Goal: Task Accomplishment & Management: Use online tool/utility

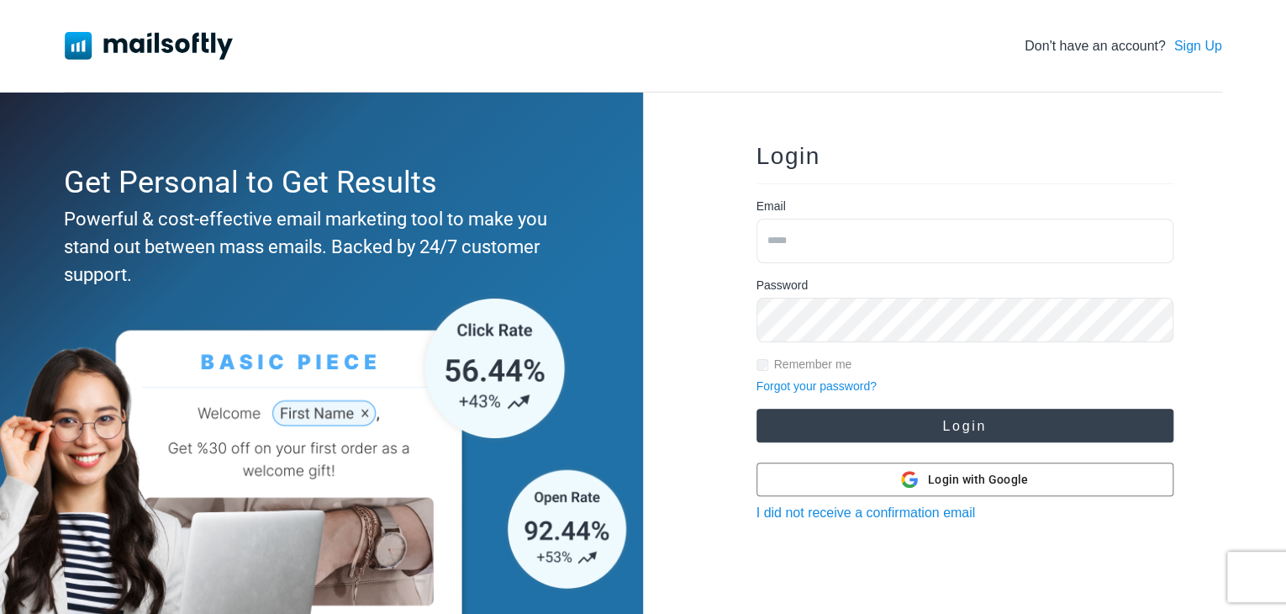
type input "**********"
click at [829, 417] on button "Login" at bounding box center [965, 426] width 417 height 34
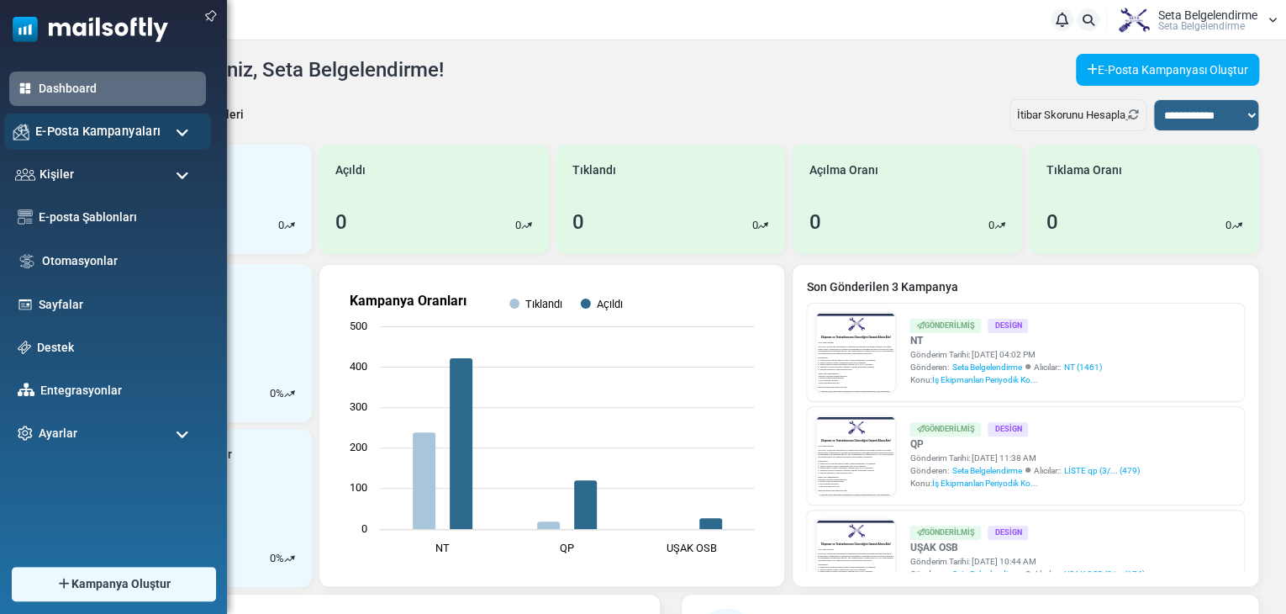
click at [74, 138] on span "E-Posta Kampanyaları" at bounding box center [97, 131] width 125 height 18
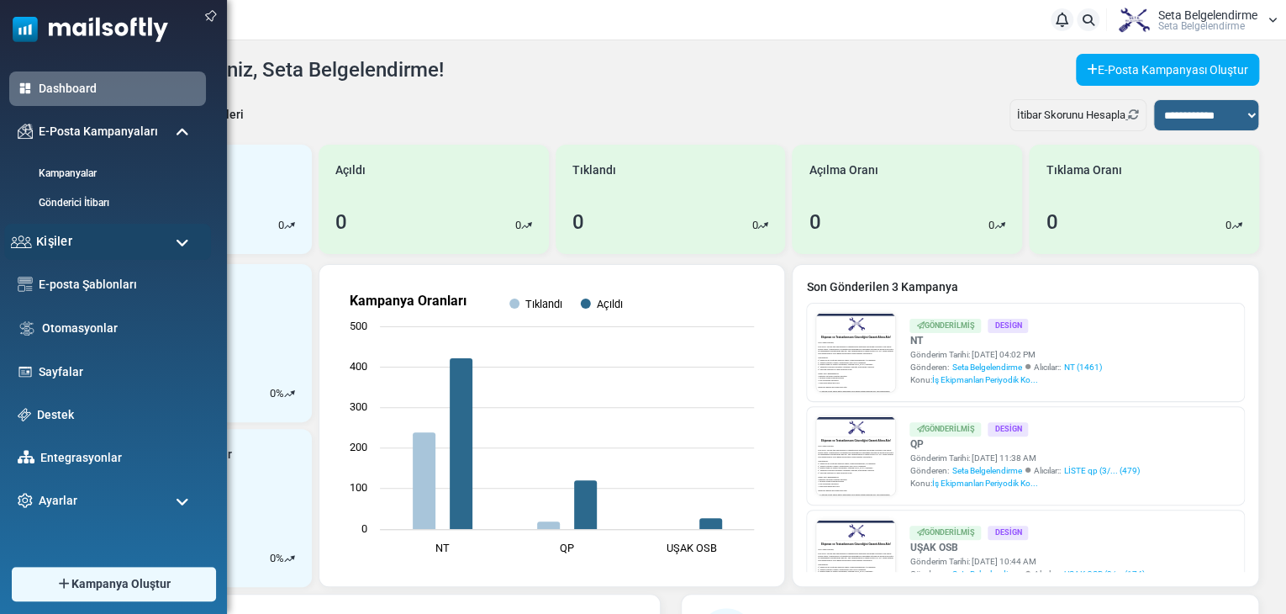
click at [86, 239] on div "Kişiler" at bounding box center [107, 242] width 207 height 36
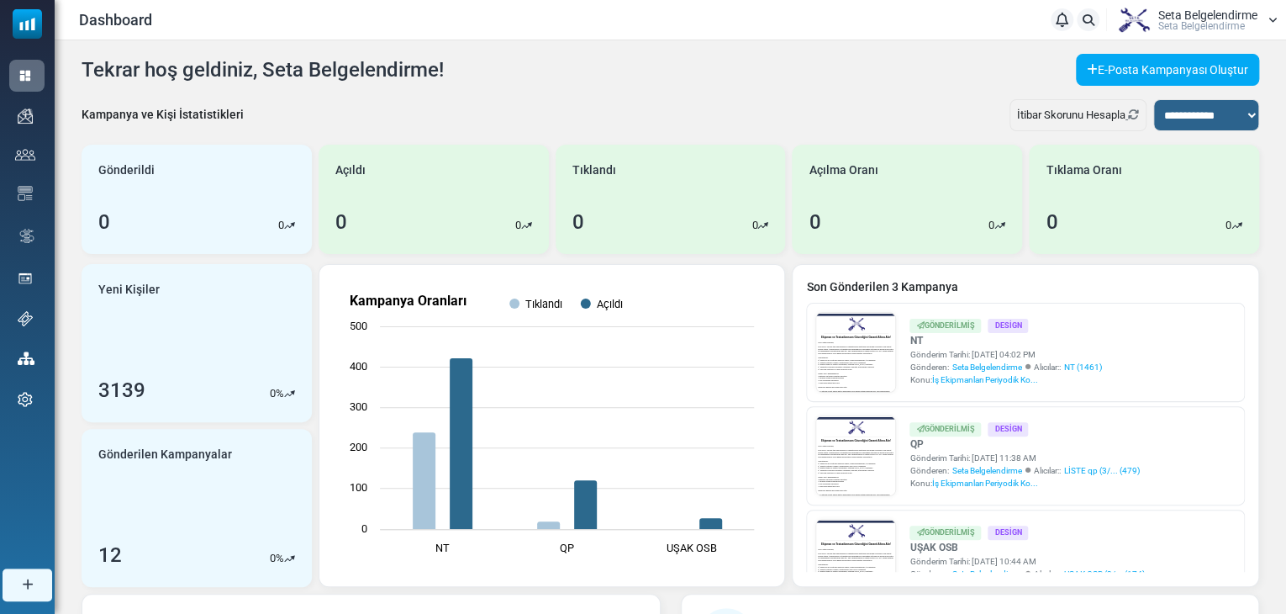
click at [431, 108] on div "**********" at bounding box center [671, 121] width 1178 height 45
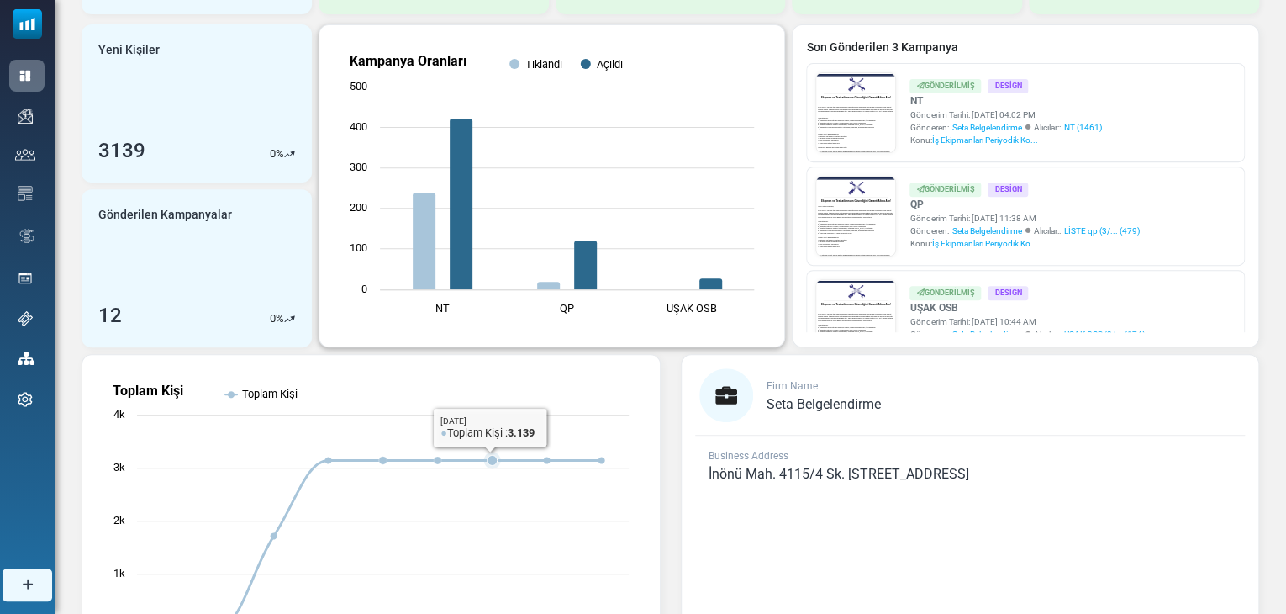
scroll to position [135, 0]
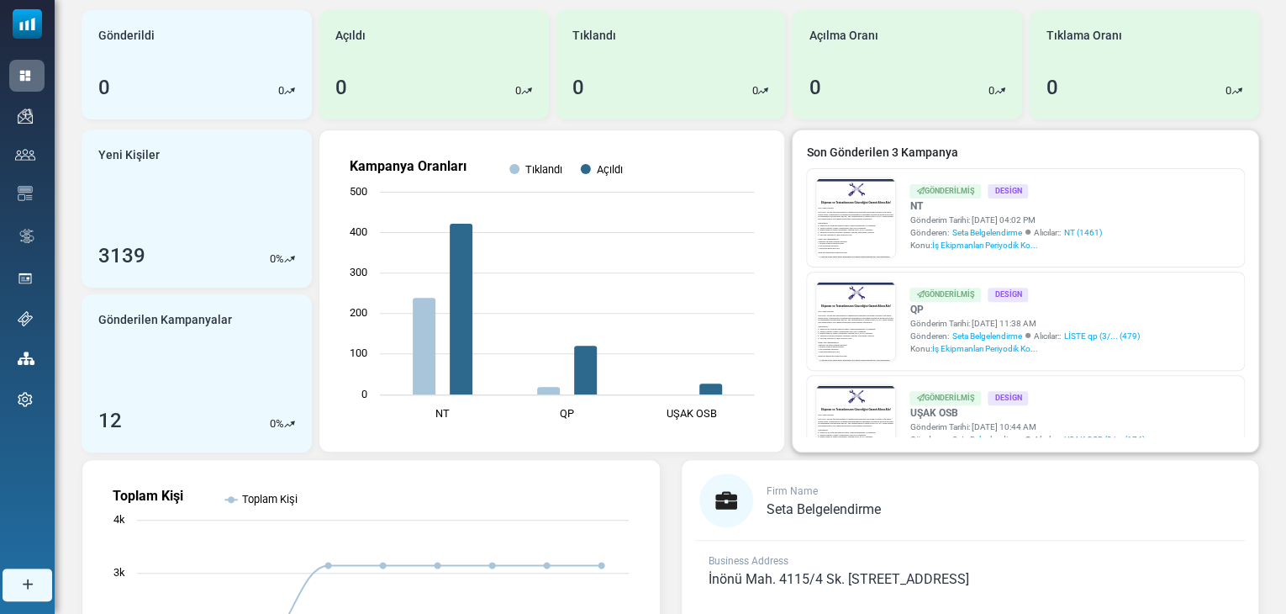
click at [871, 215] on link at bounding box center [856, 264] width 80 height 172
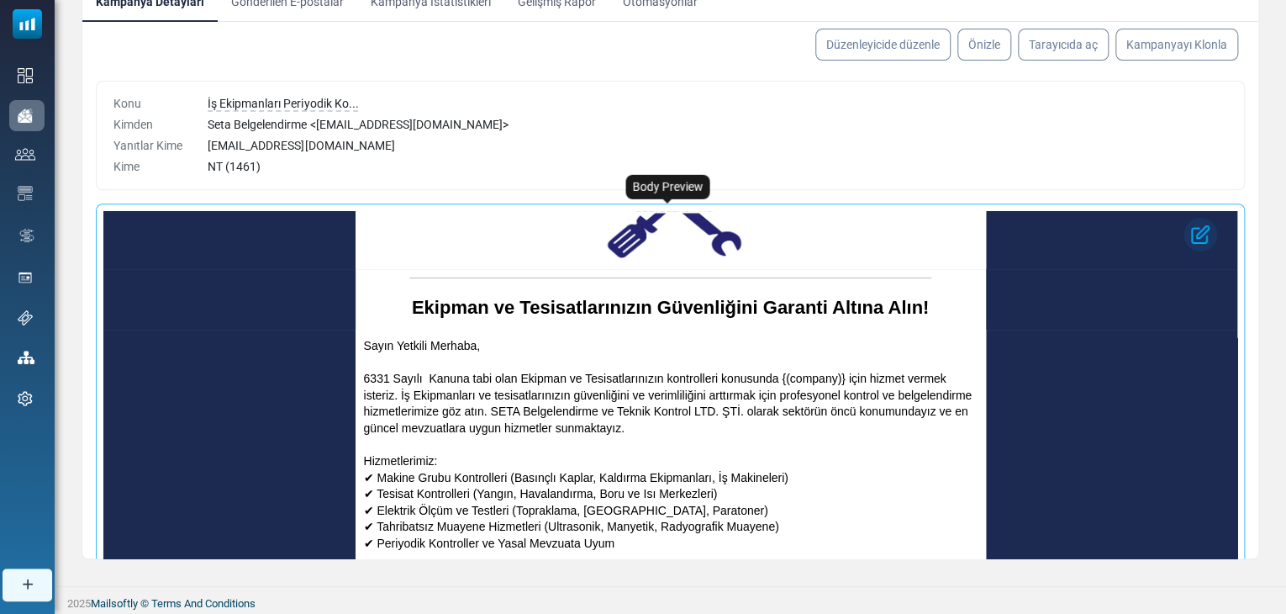
scroll to position [84, 0]
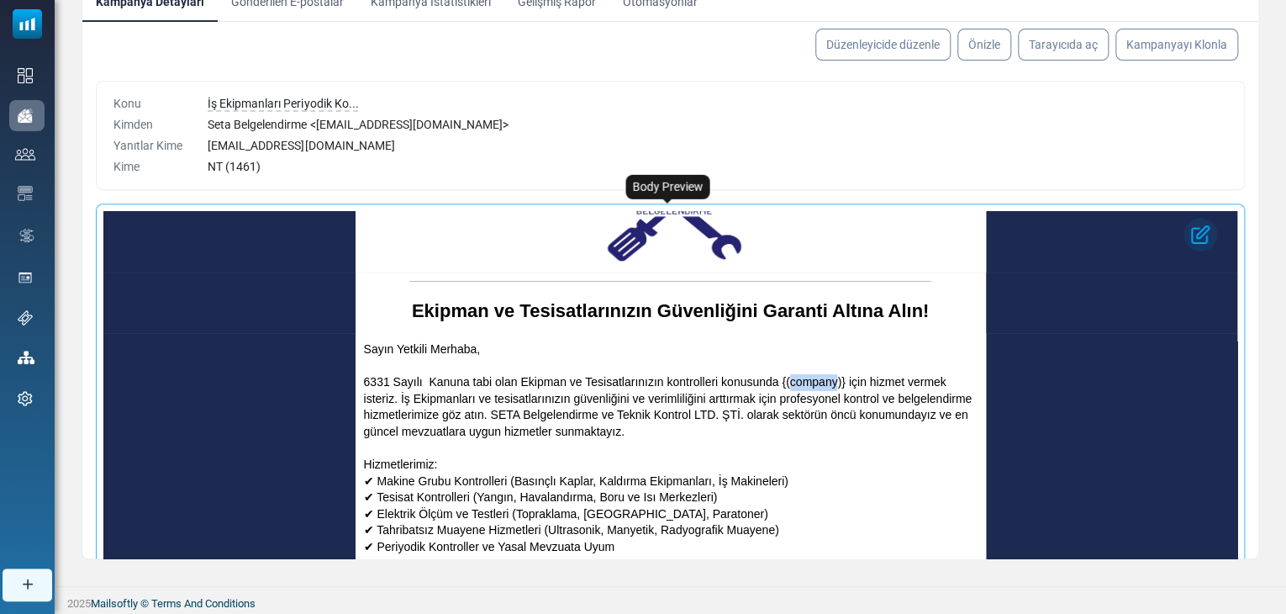
drag, startPoint x: 781, startPoint y: 376, endPoint x: 828, endPoint y: 376, distance: 47.1
click at [828, 376] on p "6331 Sayılı Kanuna tabi olan Ekipman ve Tesisatlarınızın kontrolleri konusunda …" at bounding box center [671, 407] width 614 height 66
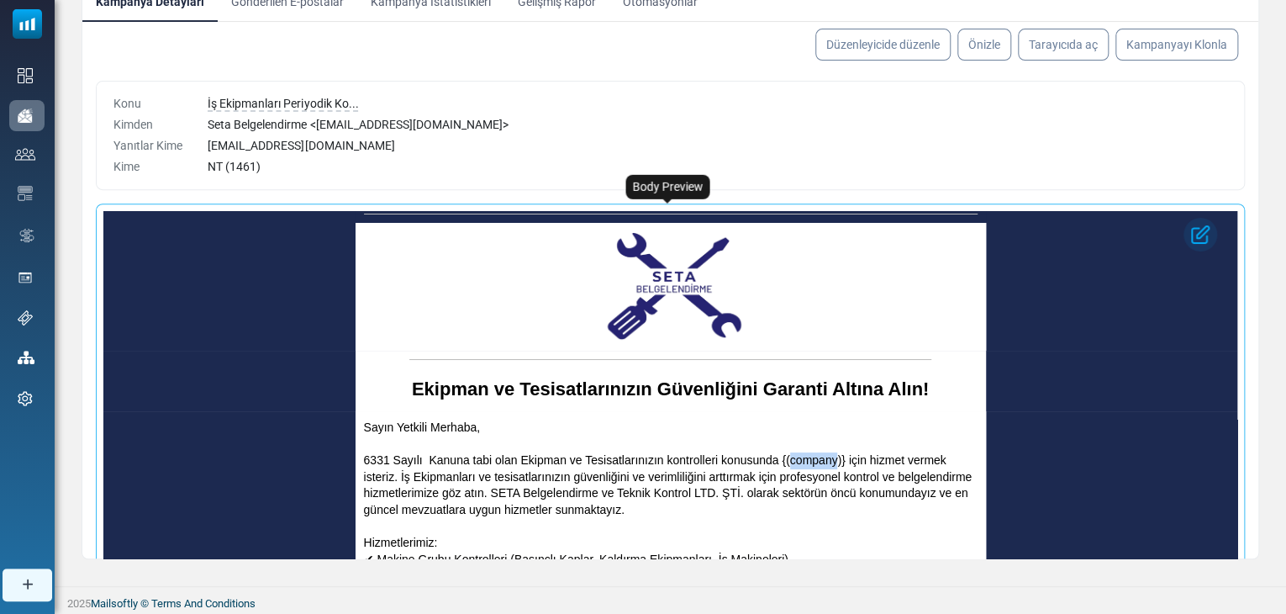
scroll to position [0, 0]
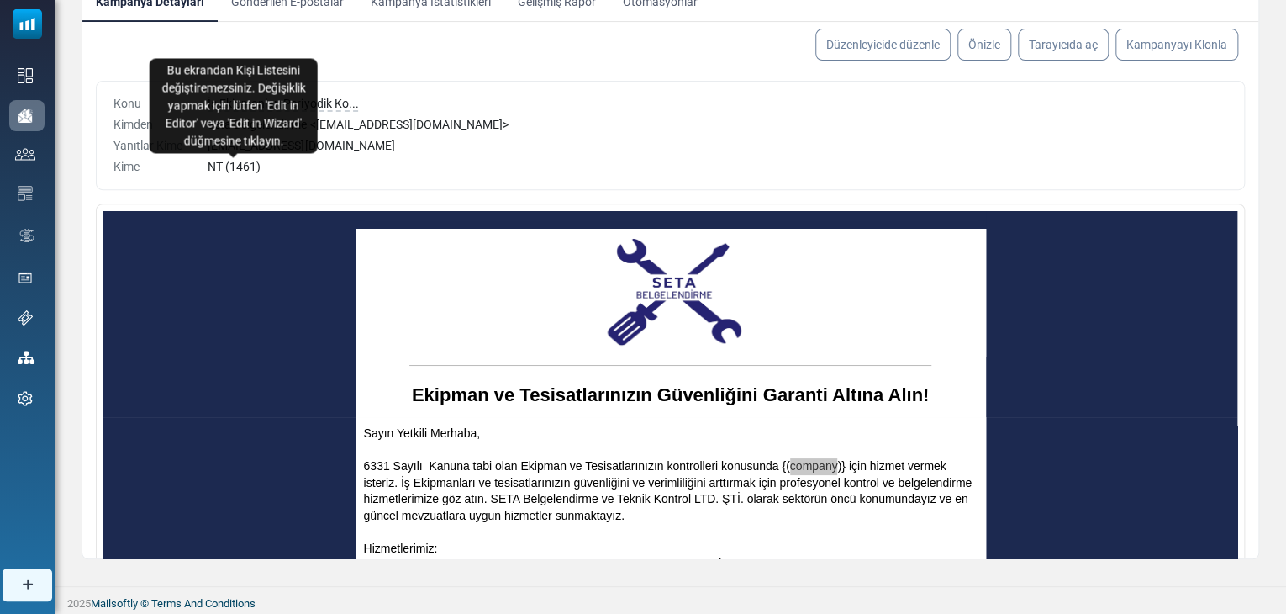
drag, startPoint x: 236, startPoint y: 166, endPoint x: 256, endPoint y: 166, distance: 19.4
click at [256, 166] on span "NT (1461)" at bounding box center [234, 166] width 53 height 13
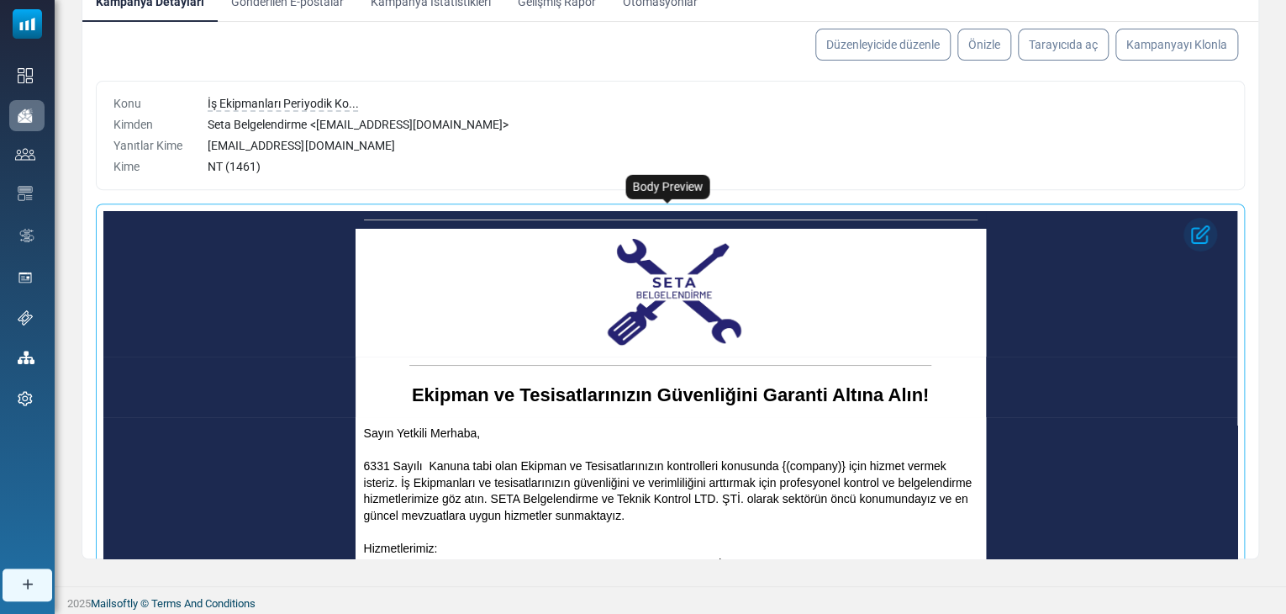
click at [545, 347] on td at bounding box center [671, 292] width 614 height 111
click at [228, 164] on span "NT (1461)" at bounding box center [234, 166] width 53 height 13
drag, startPoint x: 232, startPoint y: 166, endPoint x: 269, endPoint y: 168, distance: 37.1
click at [274, 168] on div "NT (1461)" at bounding box center [718, 167] width 1020 height 18
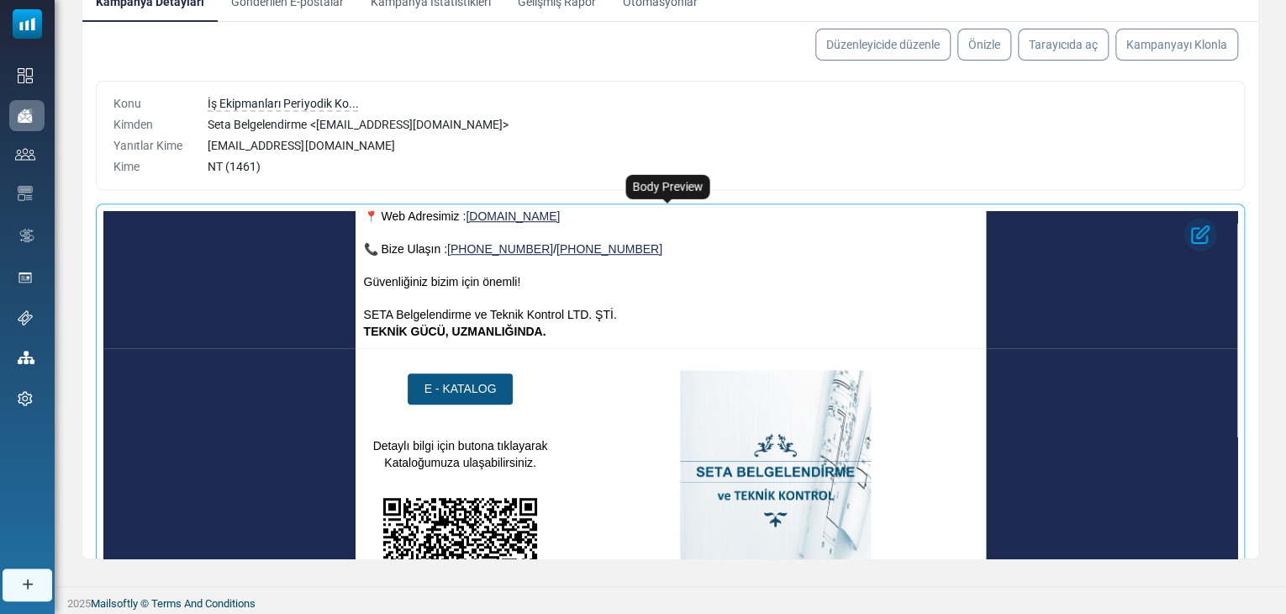
scroll to position [700, 0]
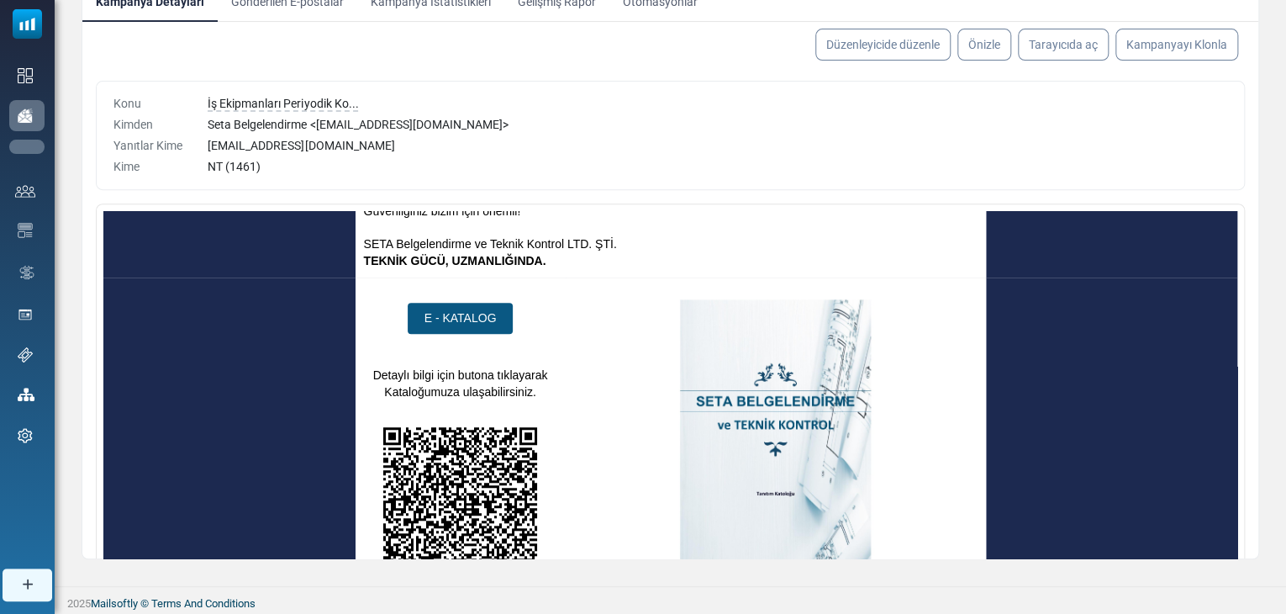
click at [0, 0] on link "Kampanyalar" at bounding box center [0, 0] width 0 height 0
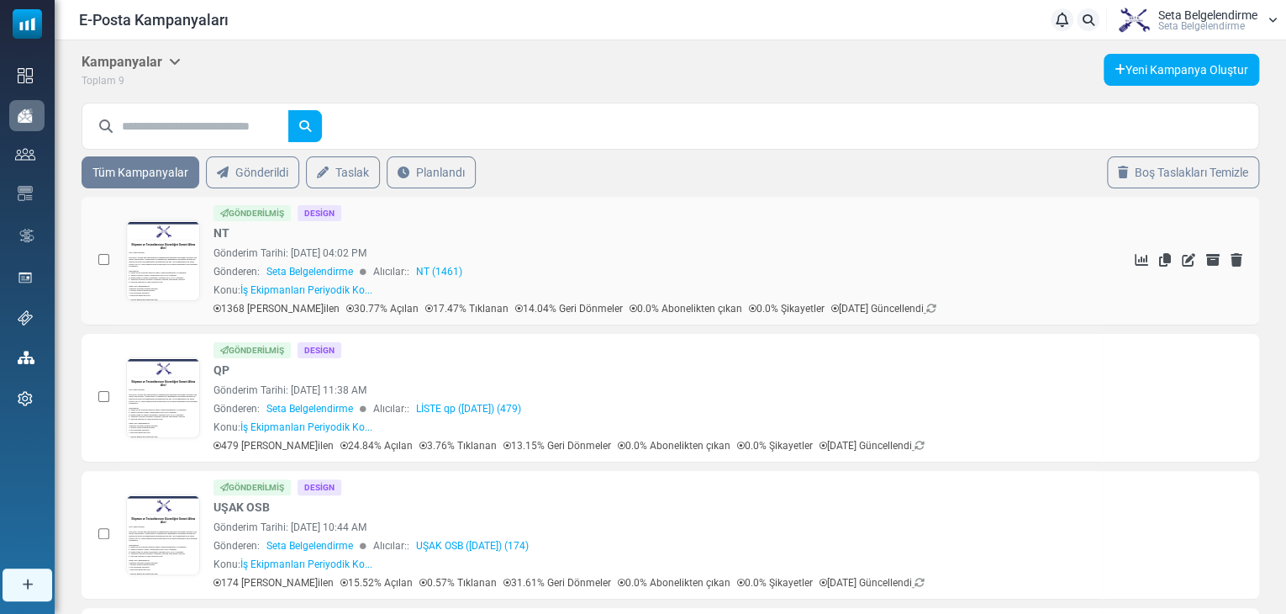
click at [173, 256] on link at bounding box center [163, 307] width 72 height 173
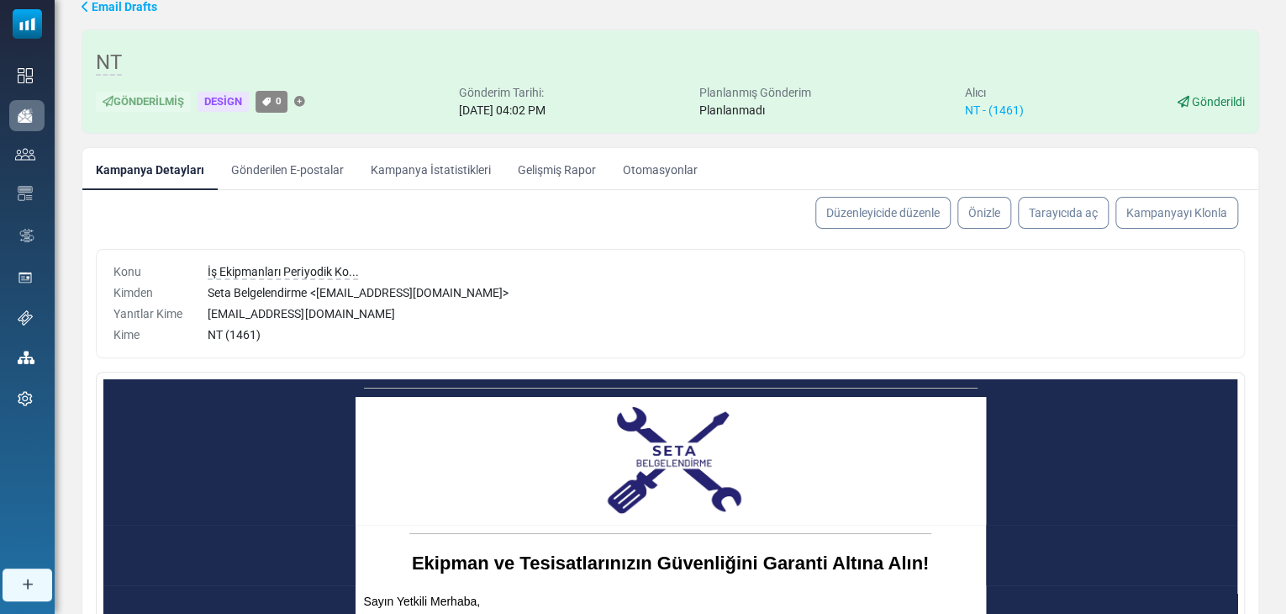
click at [333, 172] on link "Gönderilen E-postalar" at bounding box center [288, 169] width 140 height 42
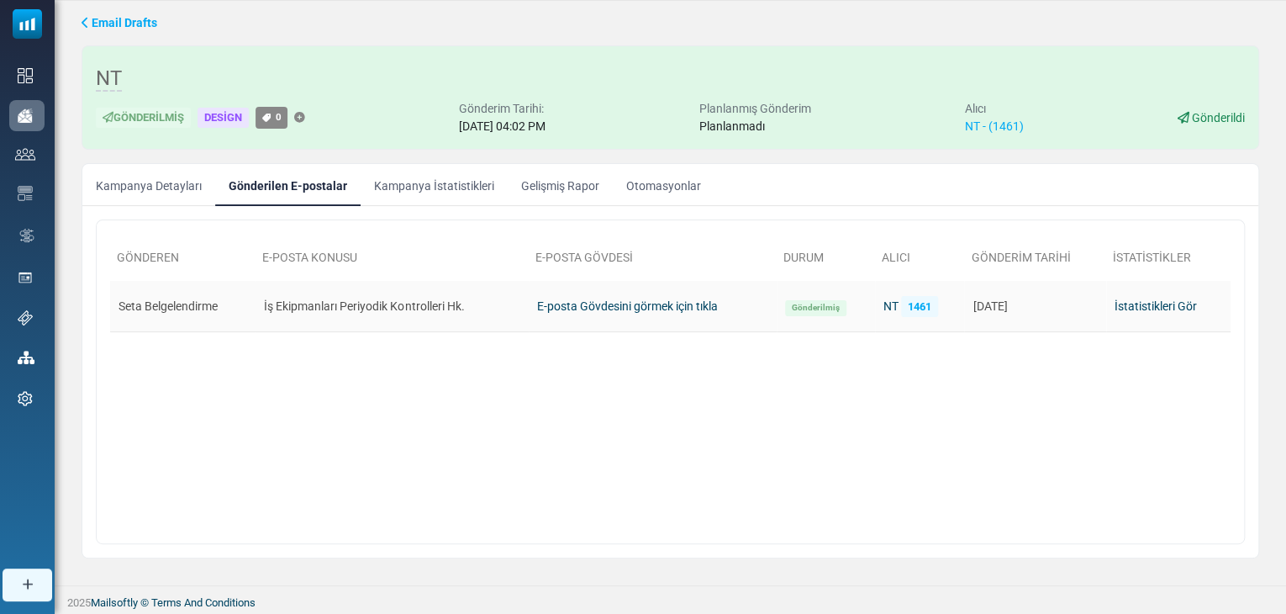
click at [514, 293] on td "İş Ekipmanları Periyodik Kontrolleri Hk." at bounding box center [392, 306] width 272 height 51
click at [189, 307] on td "Seta Belgelendirme" at bounding box center [182, 306] width 145 height 51
click at [191, 305] on td "Seta Belgelendirme" at bounding box center [182, 306] width 145 height 51
click at [421, 185] on link "Kampanya İstatistikleri" at bounding box center [434, 185] width 147 height 42
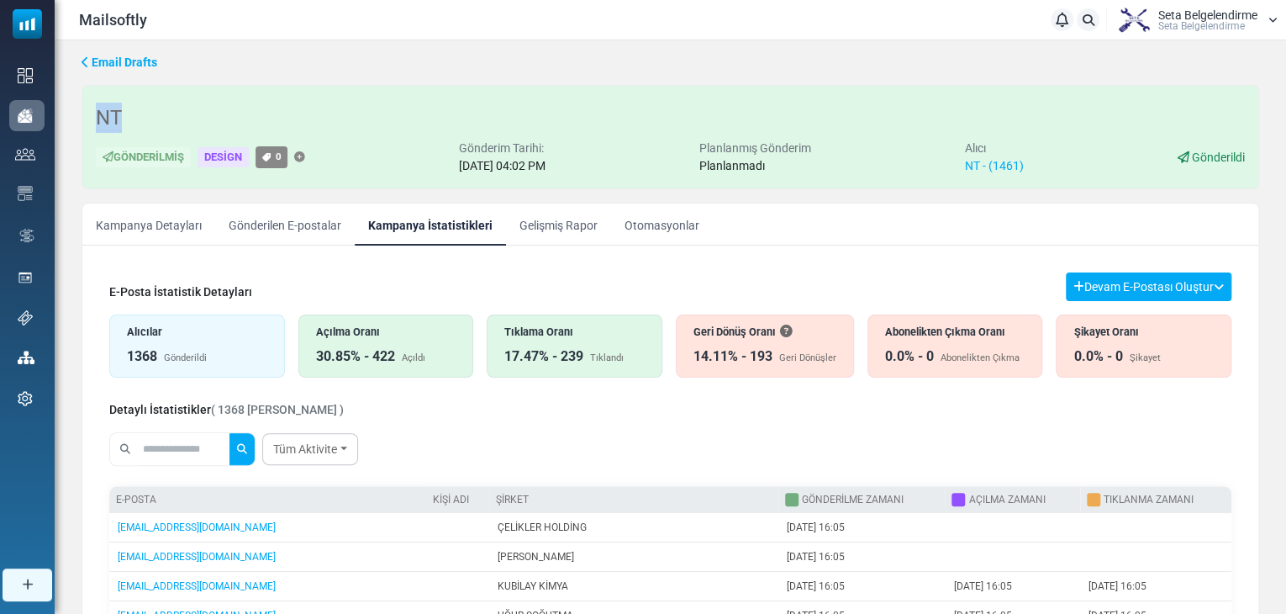
drag, startPoint x: 93, startPoint y: 112, endPoint x: 123, endPoint y: 115, distance: 29.6
click at [123, 115] on div "NT Gönderilmiş Design 0 Gönderim Tarihi: April 02, 2025 at 04:02 PM Planlanmış …" at bounding box center [671, 137] width 1178 height 104
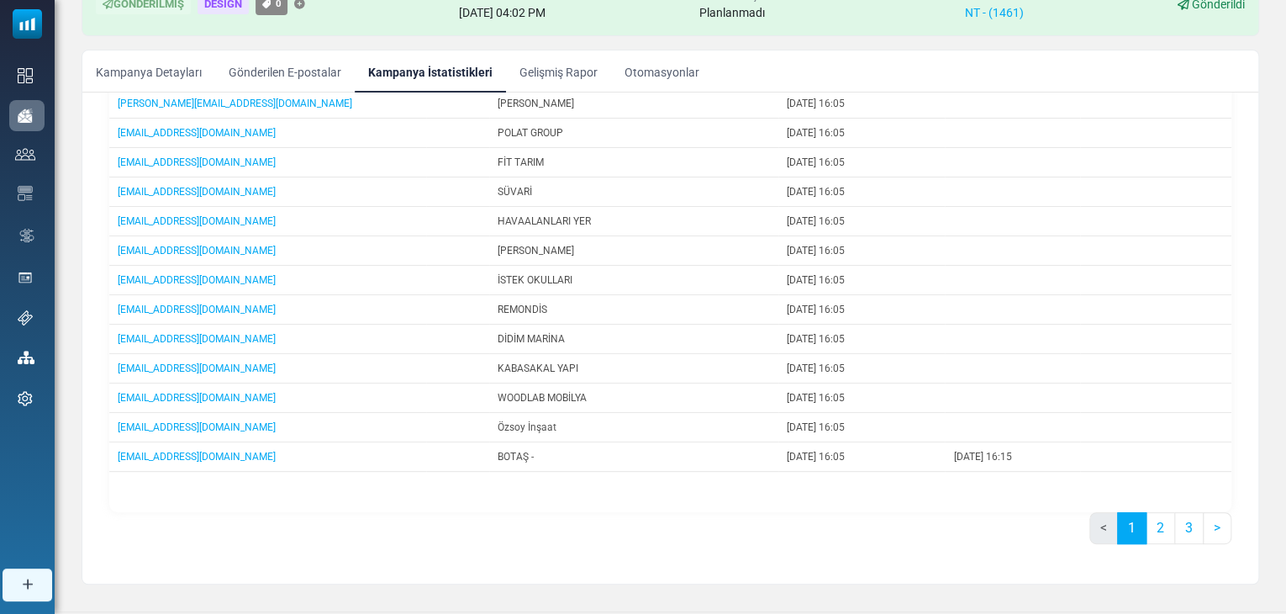
scroll to position [178, 0]
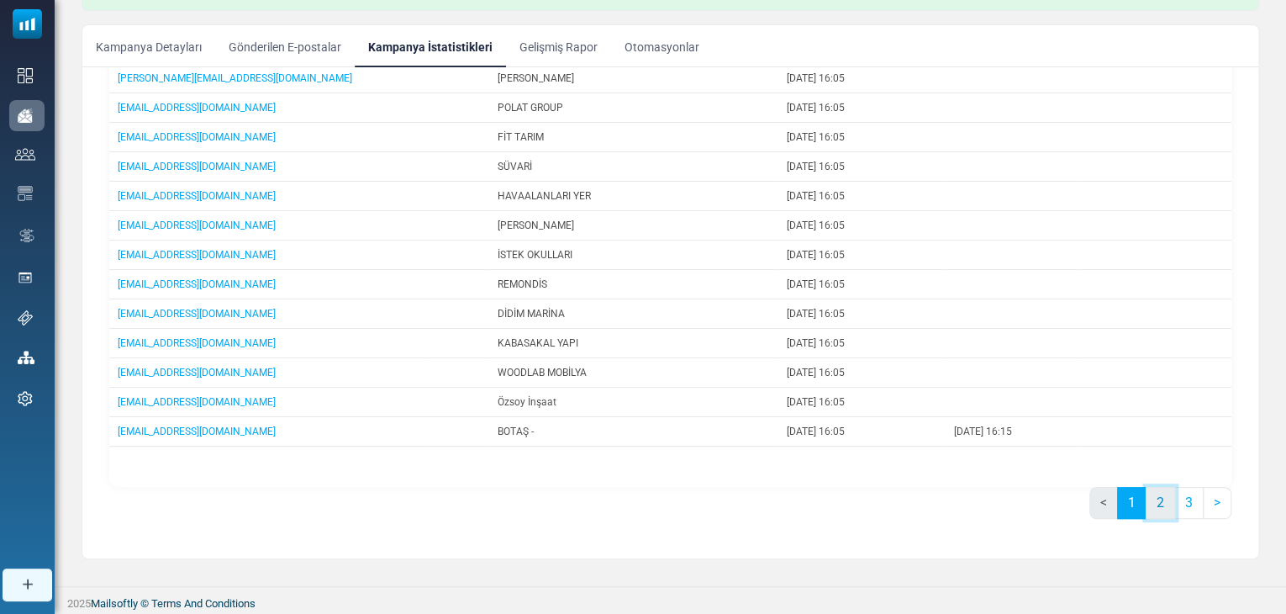
click at [1159, 505] on link "2" at bounding box center [1160, 503] width 29 height 32
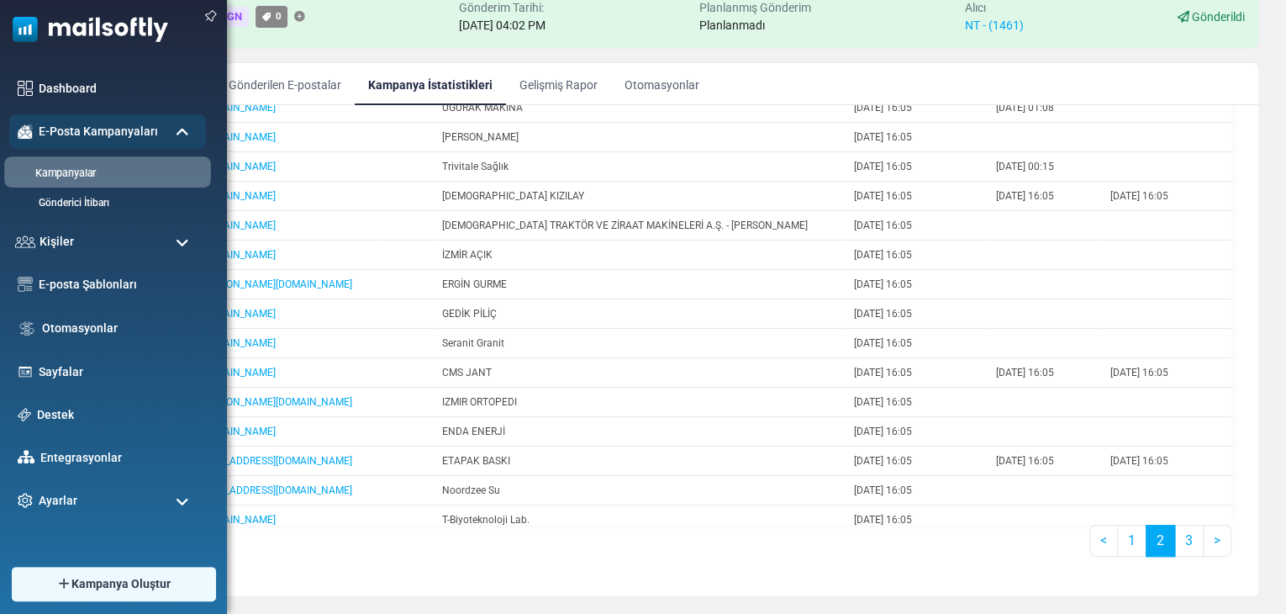
scroll to position [0, 0]
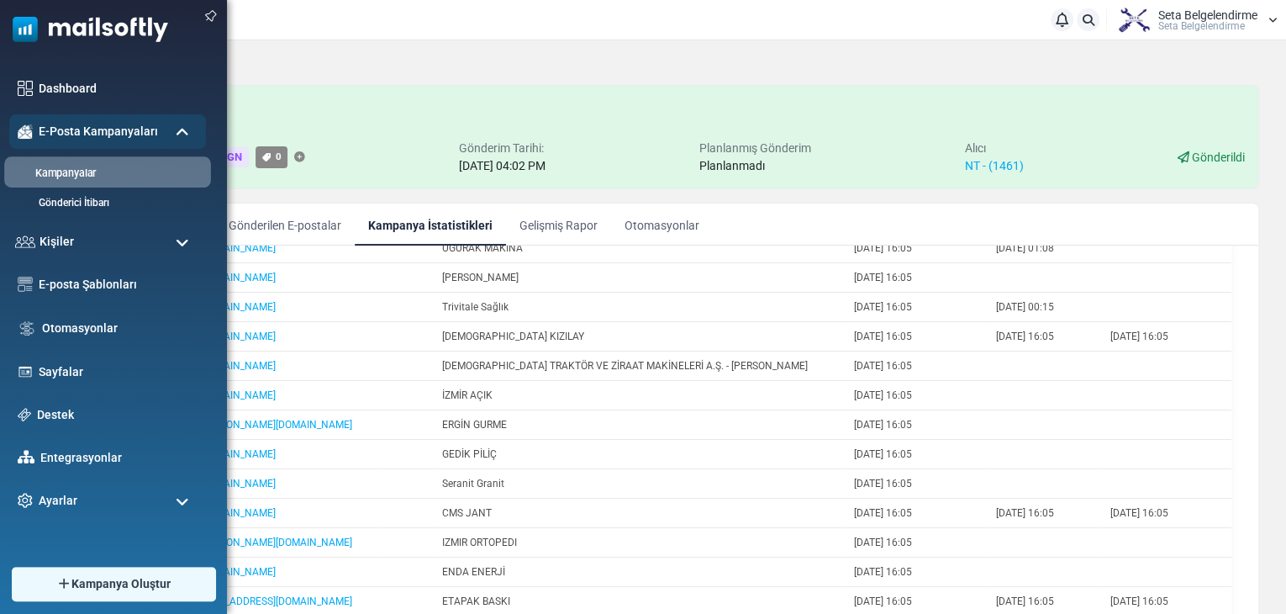
click at [79, 171] on link "Kampanyalar" at bounding box center [105, 174] width 202 height 16
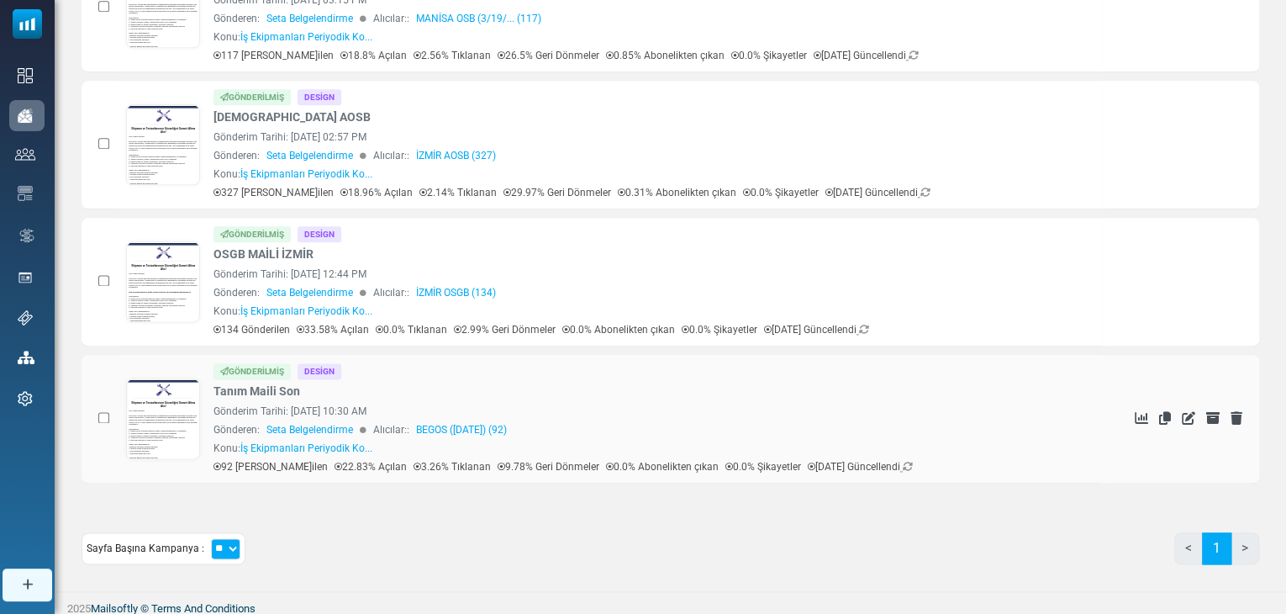
scroll to position [939, 0]
click at [407, 259] on div "Gönderilmiş Design OSGB MAİLİ İZMİR Gönderim Tarihi: [DATE] 12:44 PM Gönderen: …" at bounding box center [654, 280] width 881 height 111
click at [262, 245] on link "OSGB MAİLİ İZMİR" at bounding box center [264, 254] width 100 height 18
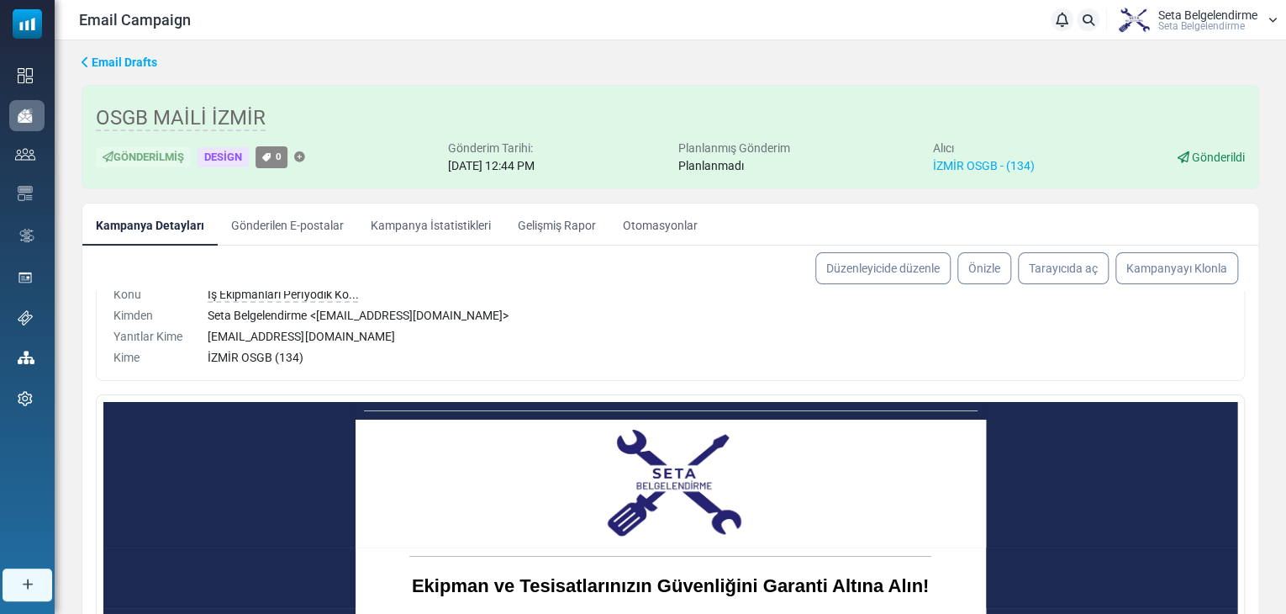
scroll to position [98, 0]
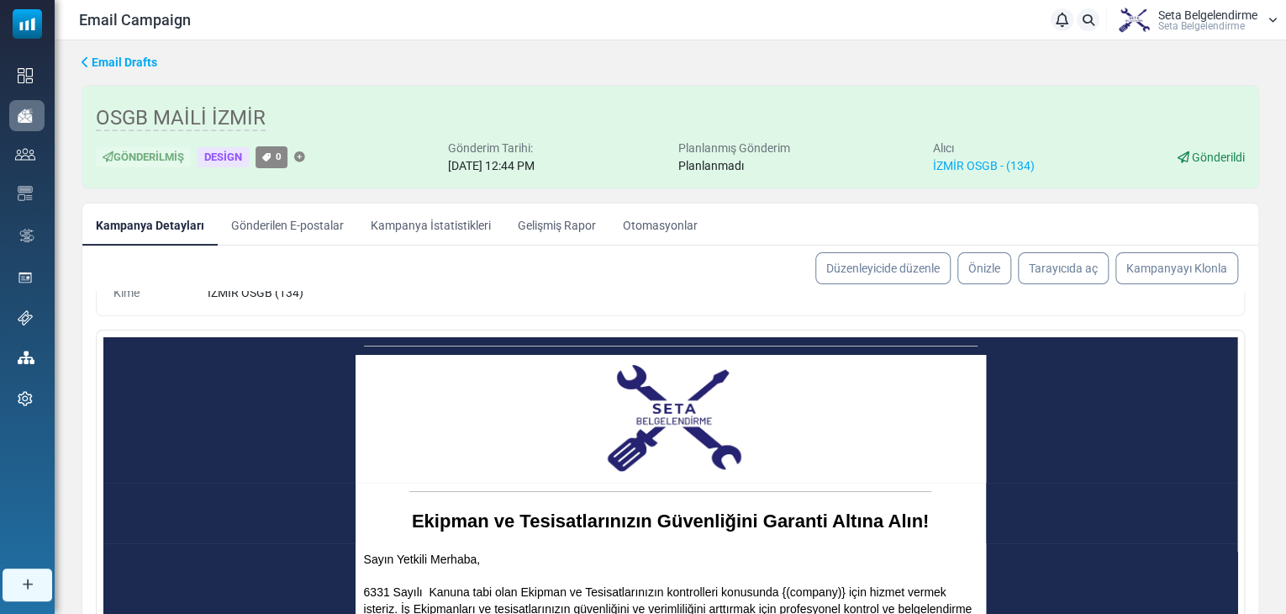
click at [378, 223] on link "Kampanya İstatistikleri" at bounding box center [430, 224] width 147 height 42
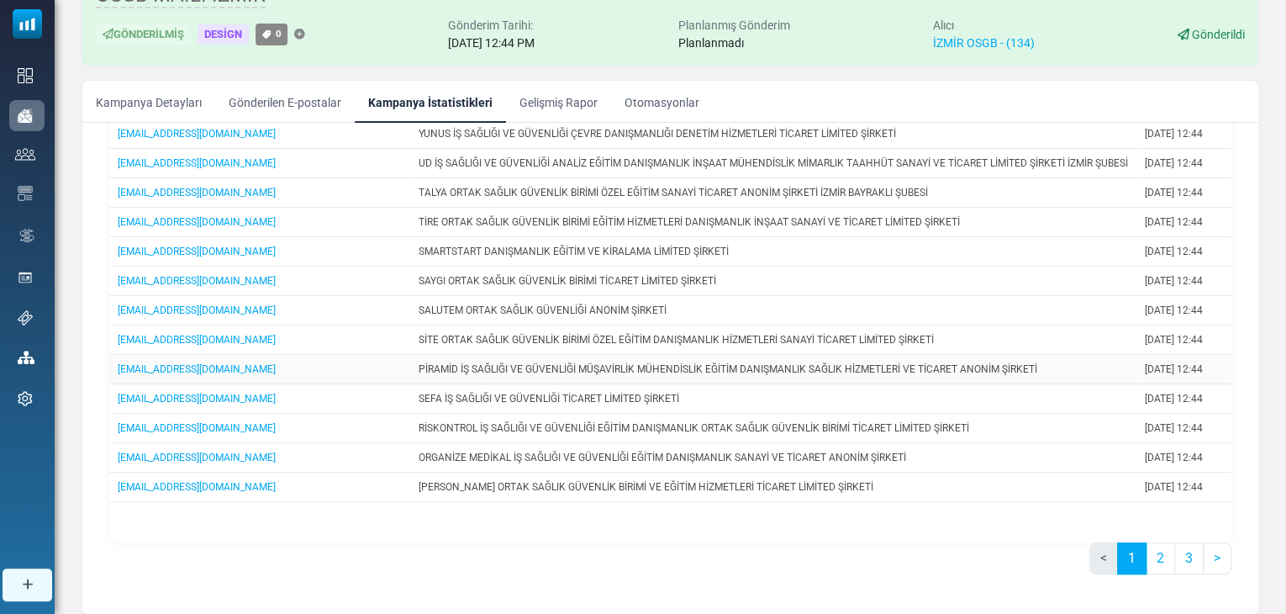
scroll to position [178, 0]
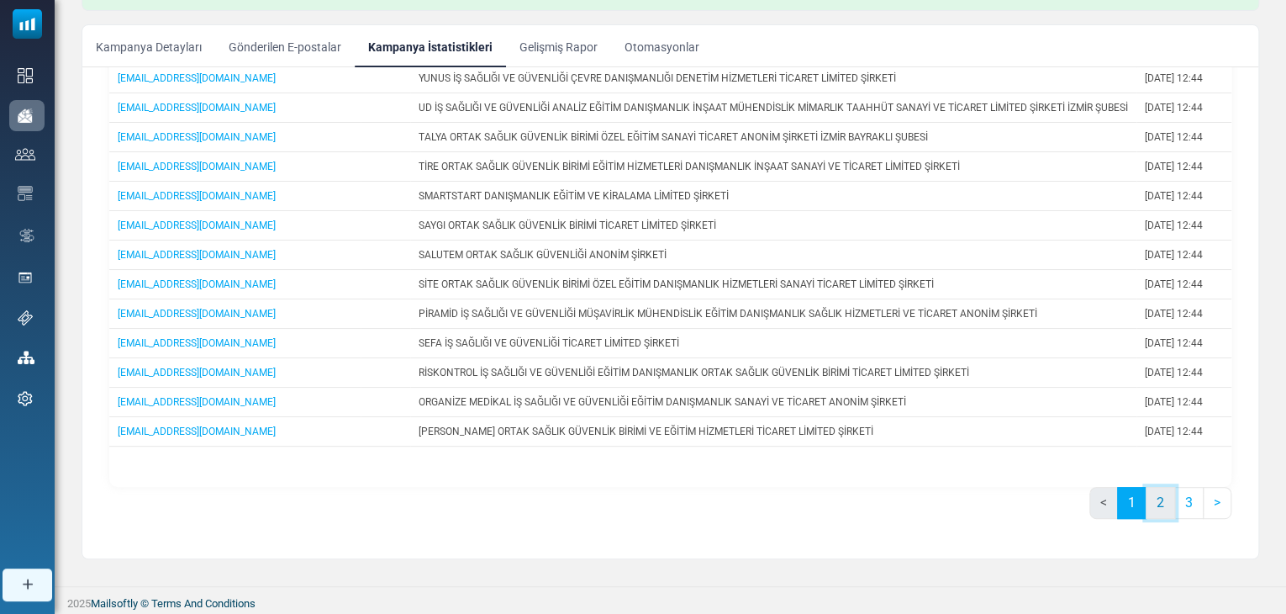
click at [1152, 508] on link "2" at bounding box center [1160, 503] width 29 height 32
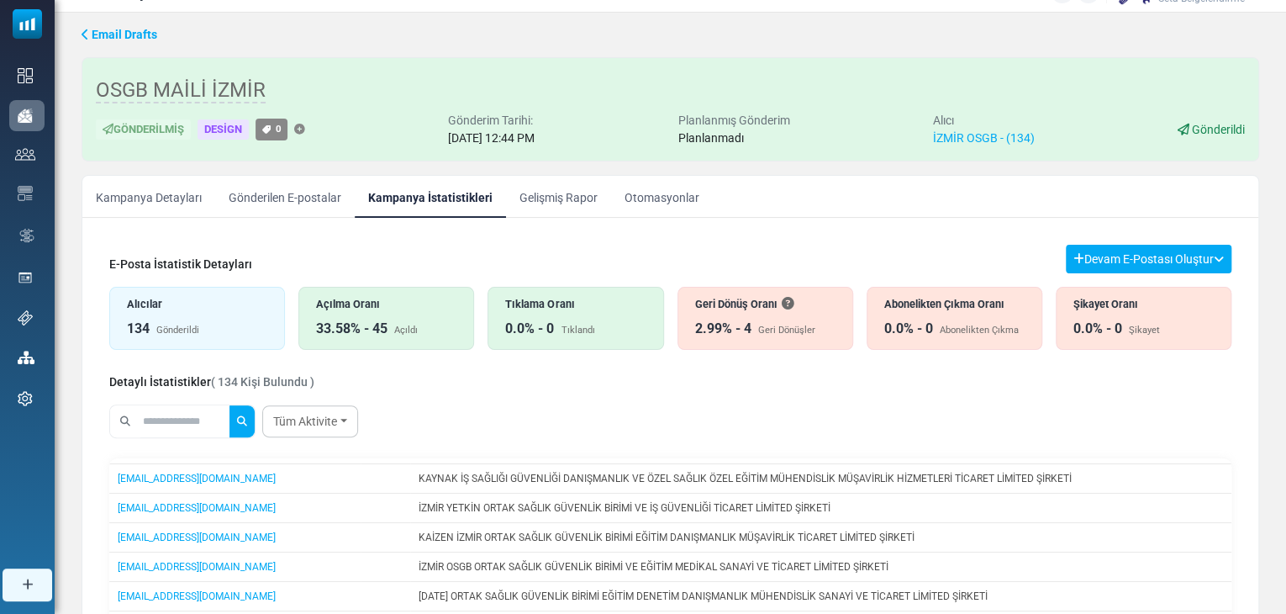
scroll to position [0, 0]
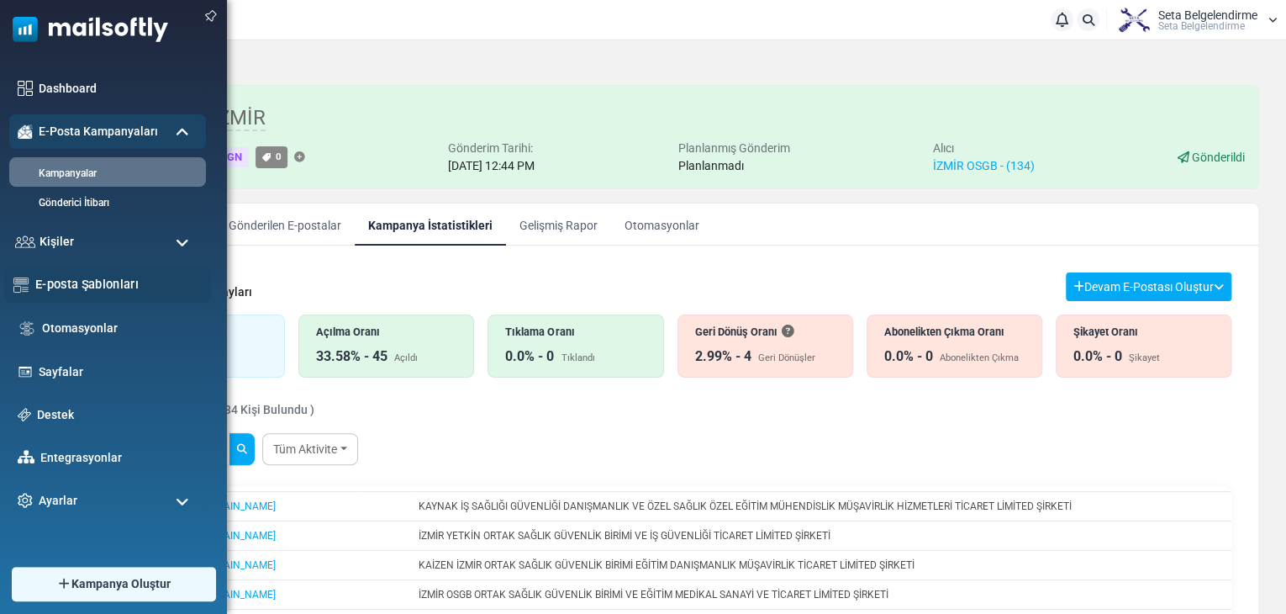
click at [71, 281] on link "E-posta Şablonları" at bounding box center [118, 284] width 166 height 18
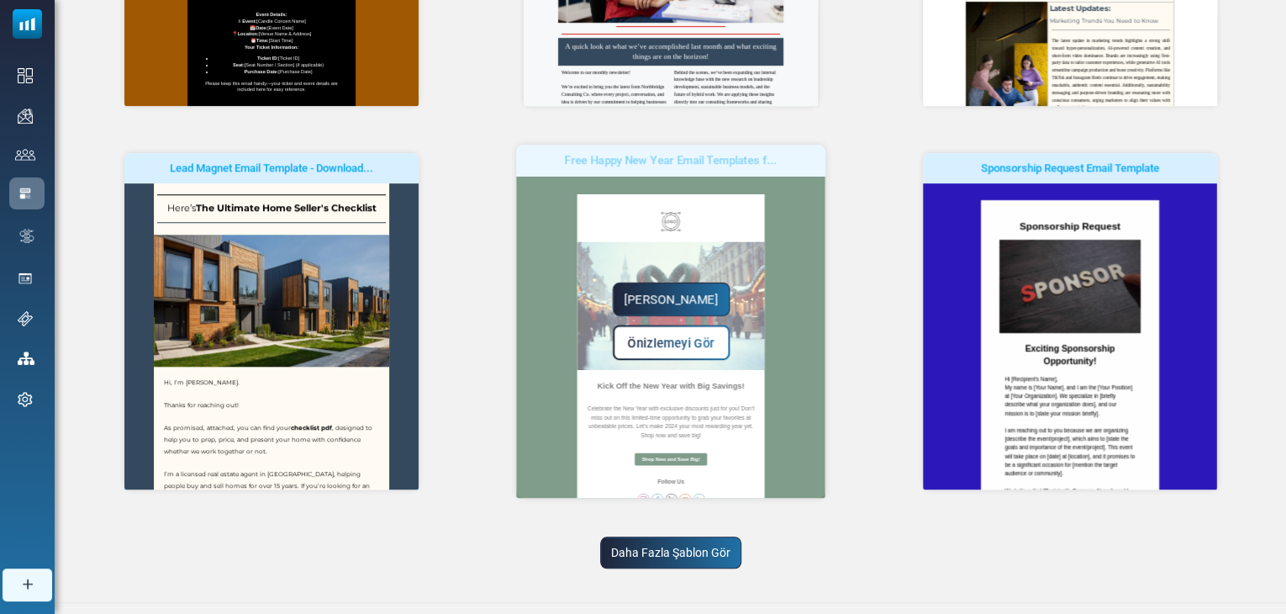
scroll to position [474, 0]
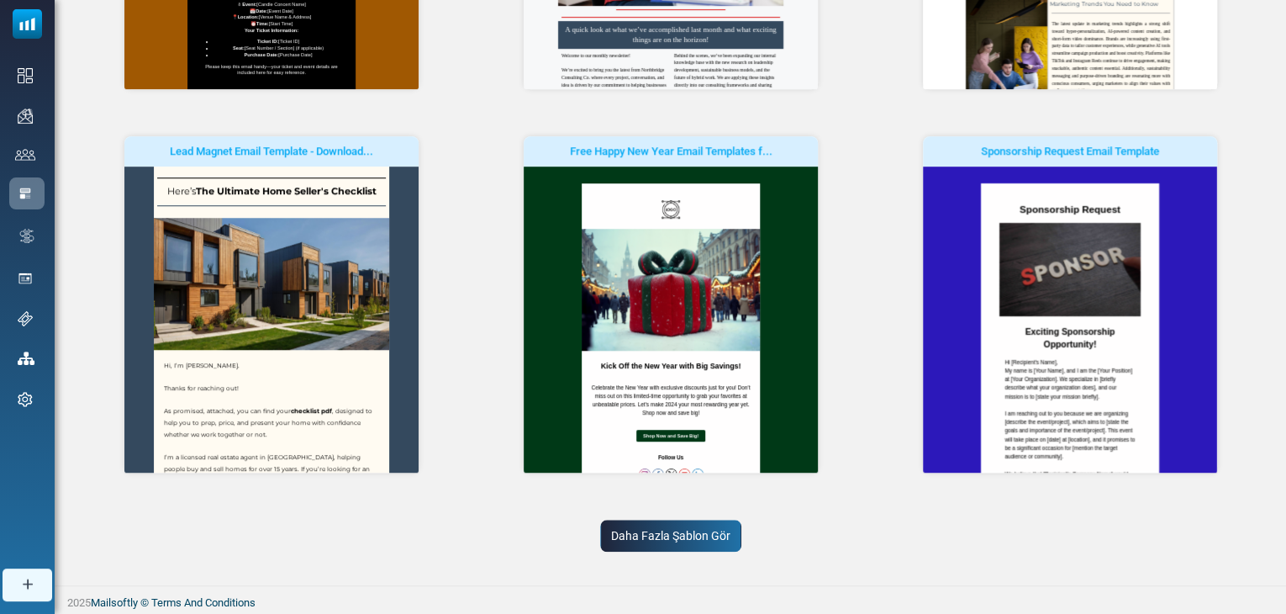
click at [686, 543] on link "Daha Fazla Şablon Gör" at bounding box center [670, 536] width 141 height 32
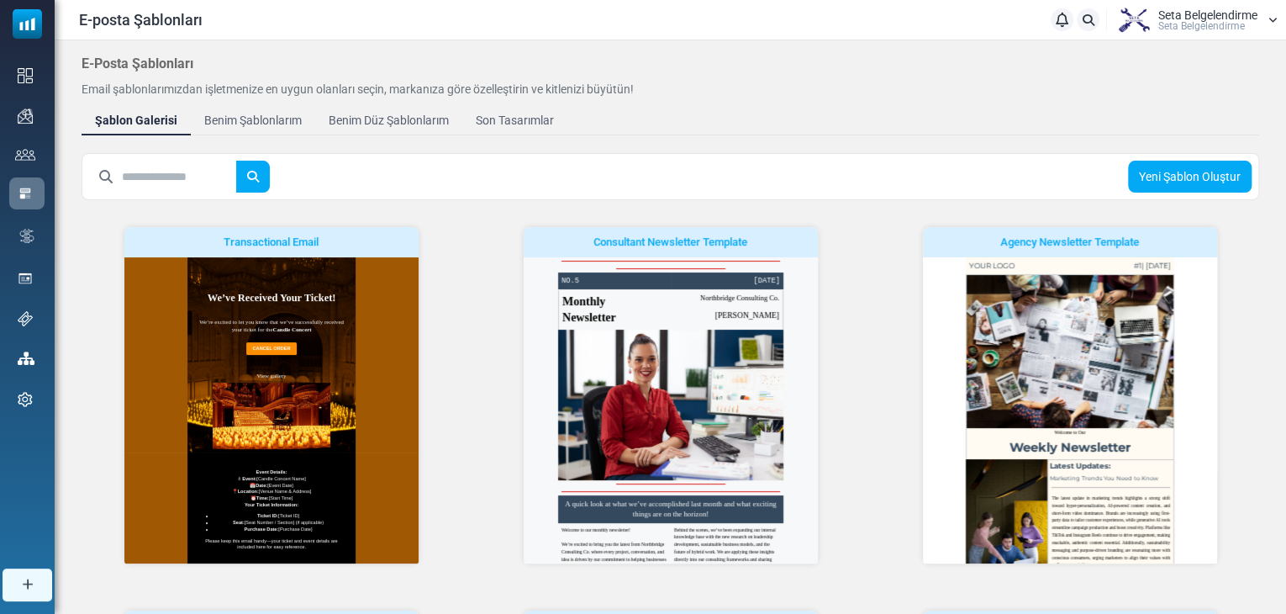
scroll to position [0, 0]
click at [323, 168] on div "Yeni Şablon Oluştur" at bounding box center [671, 176] width 1178 height 47
click at [163, 188] on input "text" at bounding box center [179, 177] width 115 height 32
type input "********"
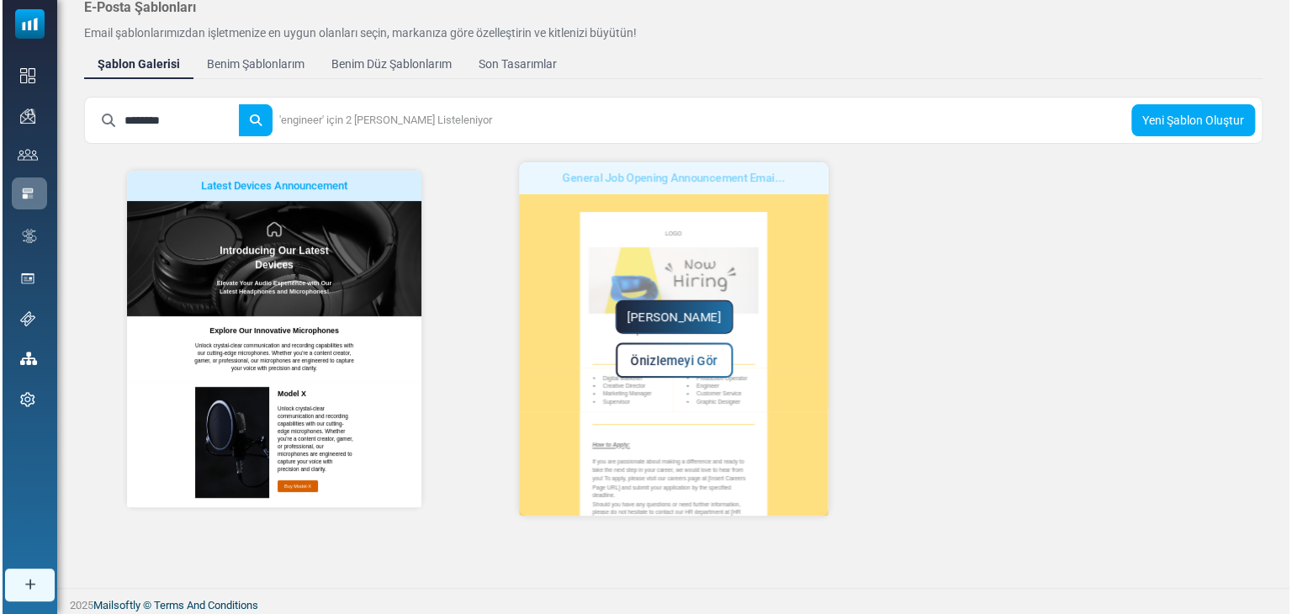
scroll to position [60, 0]
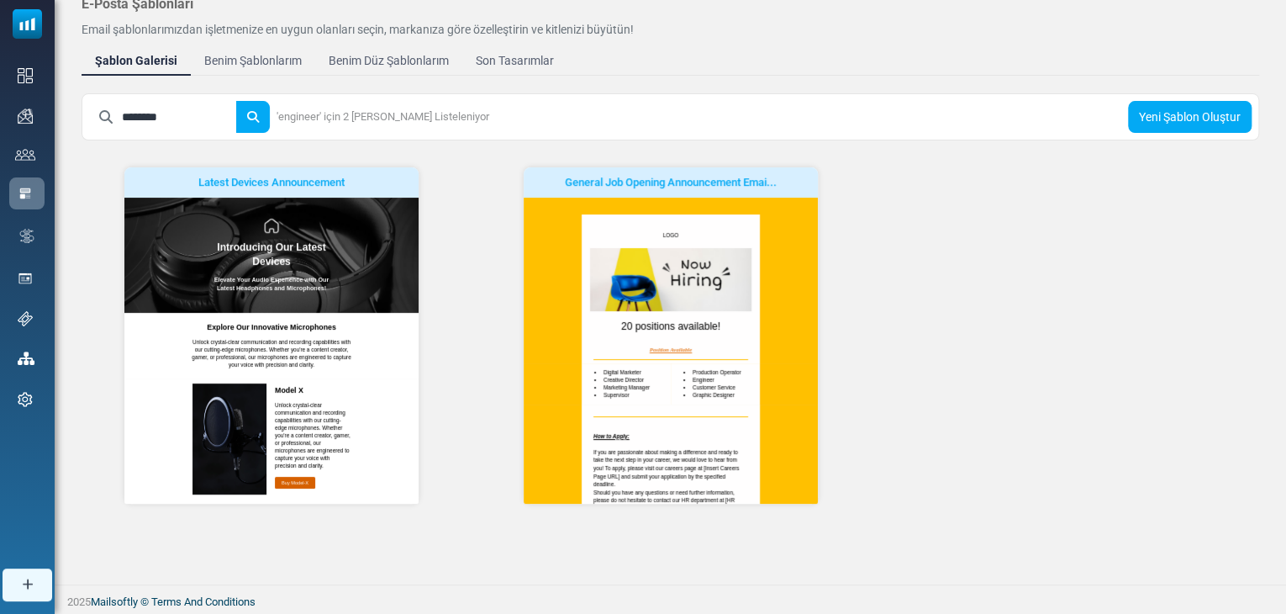
click at [0, 0] on span "Önizlemeyi Gör" at bounding box center [0, 0] width 0 height 0
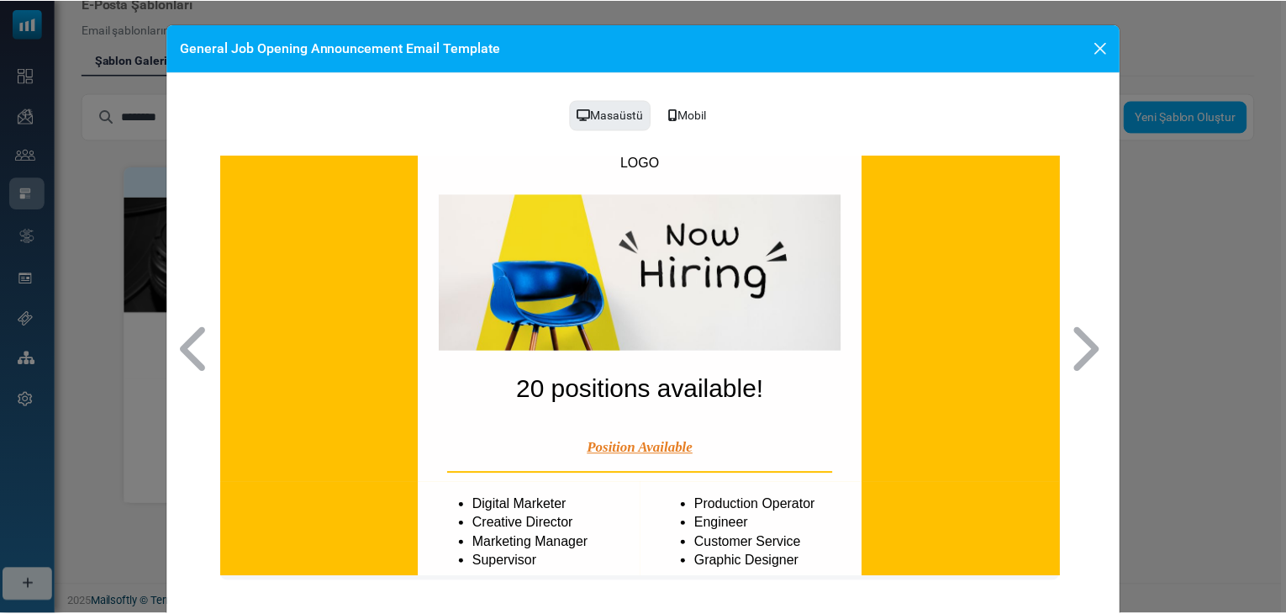
scroll to position [84, 0]
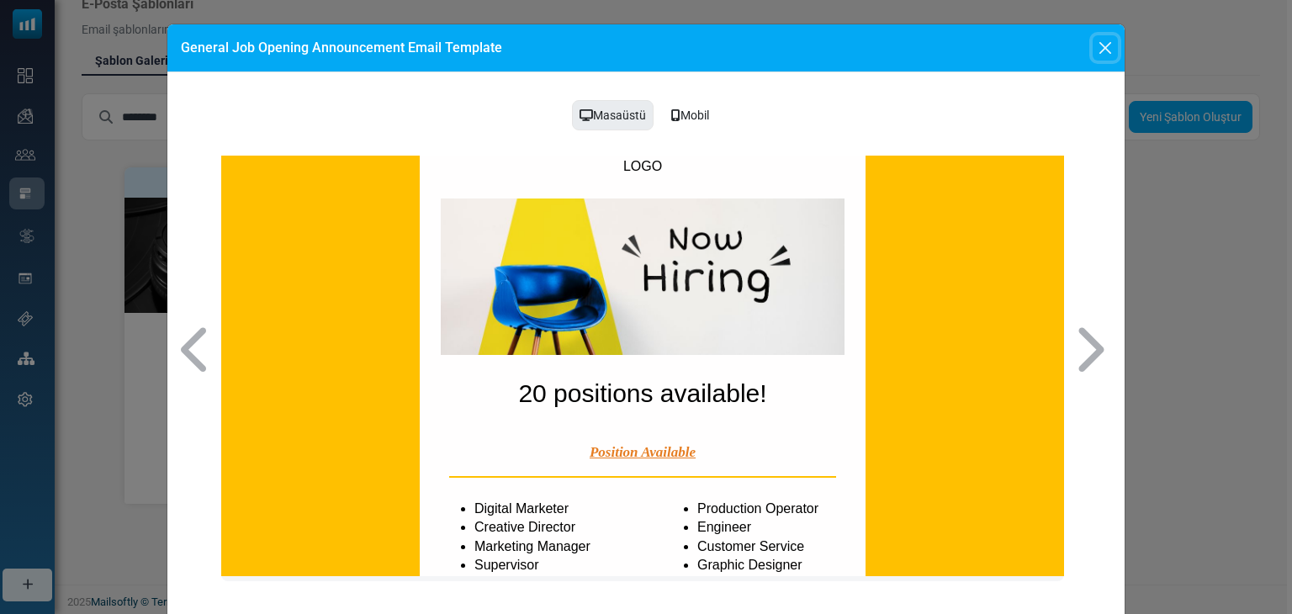
click at [1107, 50] on button "Close" at bounding box center [1104, 47] width 25 height 25
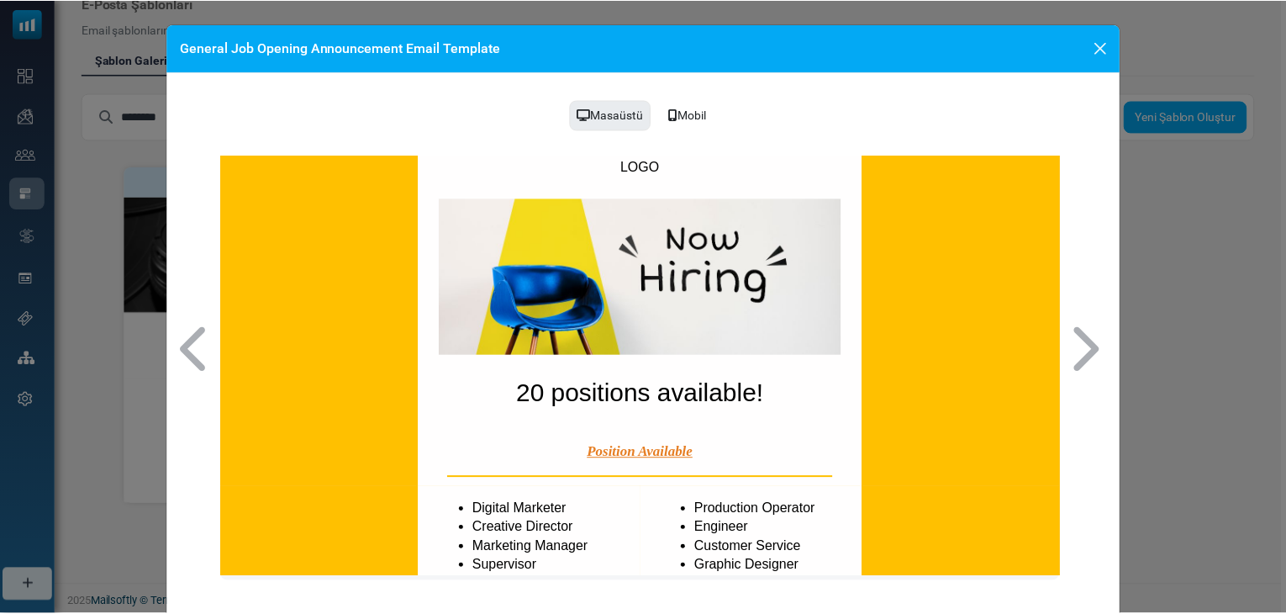
scroll to position [0, 0]
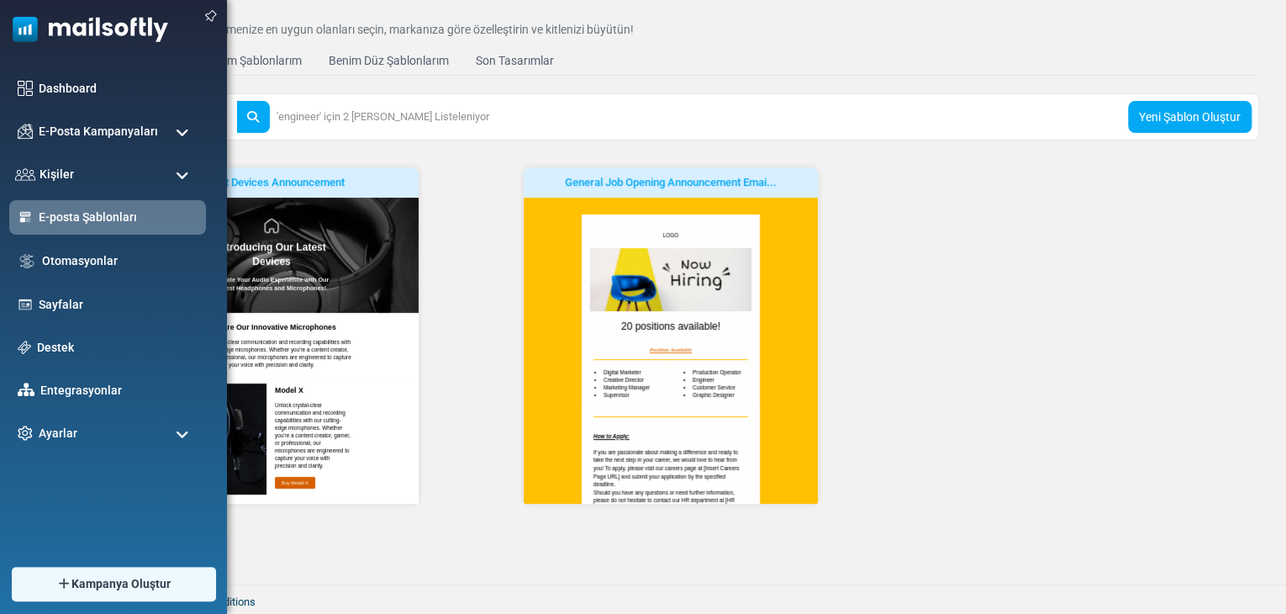
drag, startPoint x: 175, startPoint y: 115, endPoint x: 27, endPoint y: 112, distance: 148.0
click at [27, 112] on body "E-posta Şablonları Bildirimler Seta Belgelendirme Seta Belgelendi̇rme Profil & …" at bounding box center [643, 277] width 1286 height 674
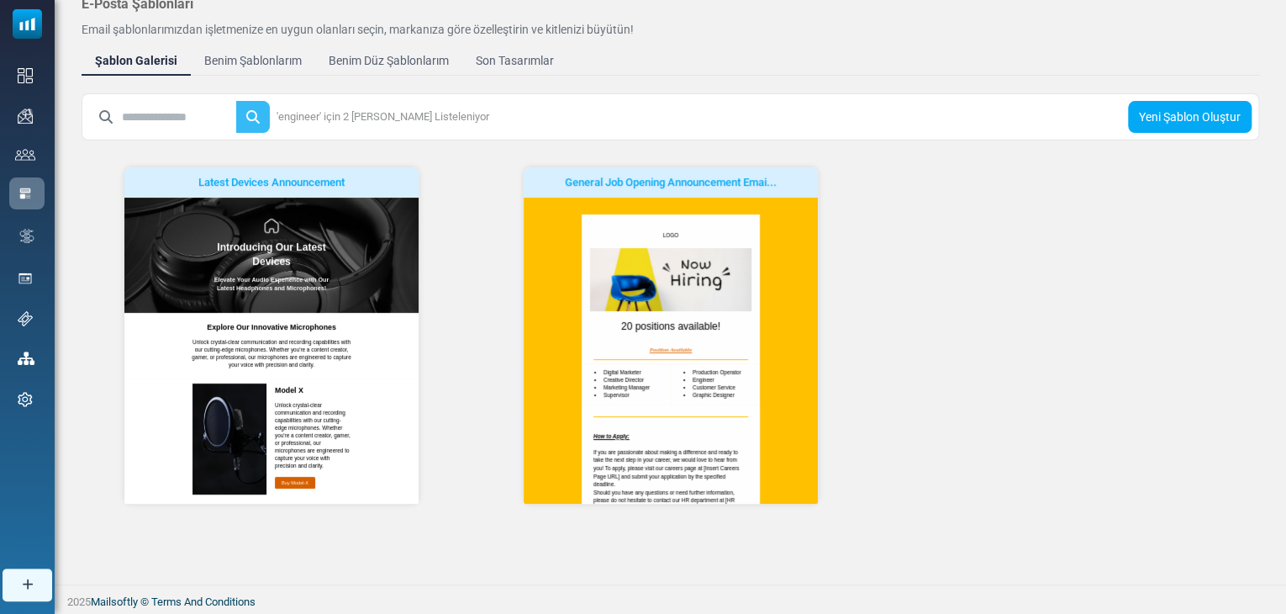
click at [252, 110] on body "E-posta Şablonları Bildirimler Seta Belgelendirme Seta Belgelendi̇rme Profil & …" at bounding box center [643, 277] width 1286 height 674
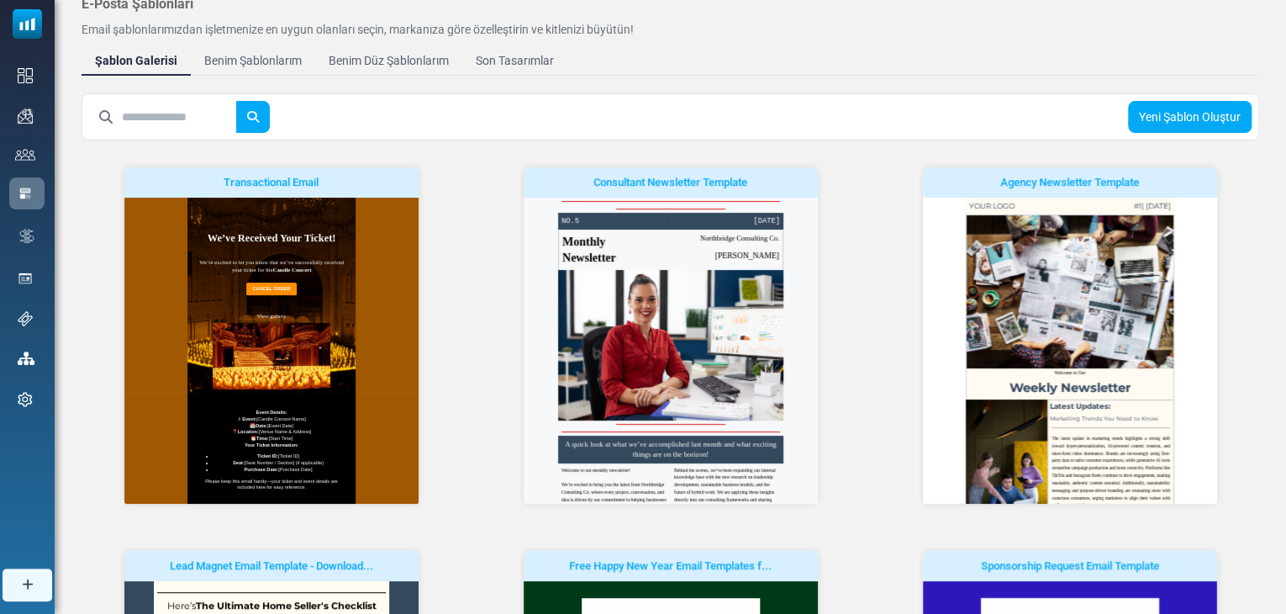
click at [231, 76] on div "E-Posta Şablonları Email şablonlarımızdan işletmenize en uygun olanları seçin, …" at bounding box center [671, 490] width 1232 height 1019
click at [235, 63] on div "Benim Şablonlarım" at bounding box center [253, 60] width 108 height 19
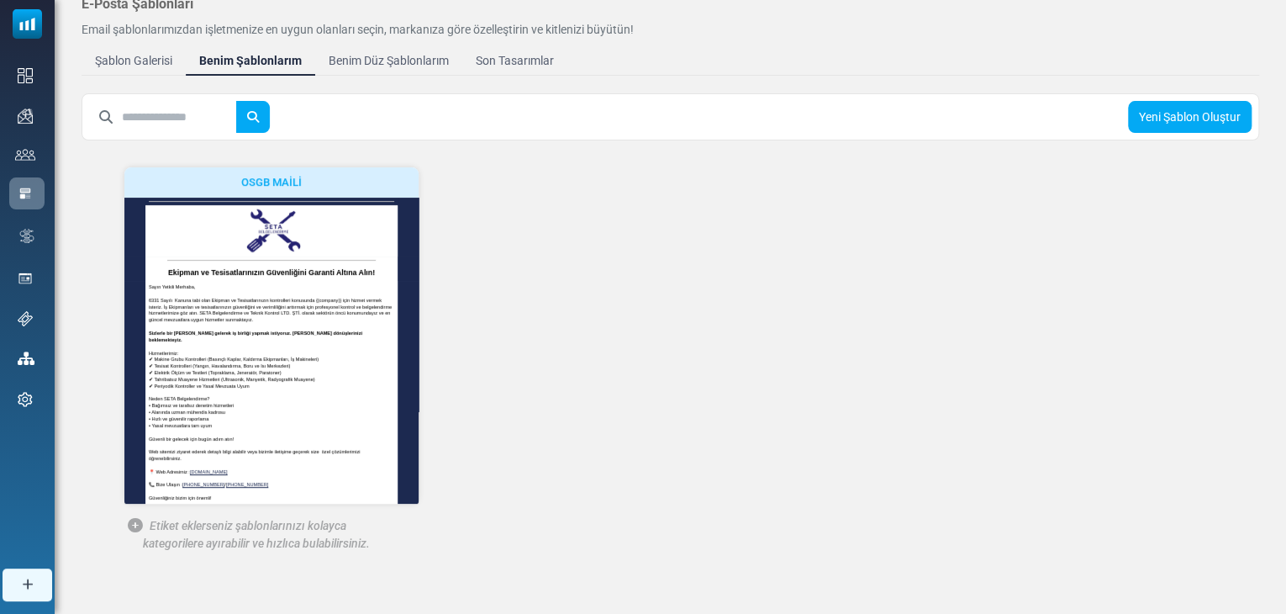
click at [0, 0] on span "Önizlemeyi Gör" at bounding box center [0, 0] width 0 height 0
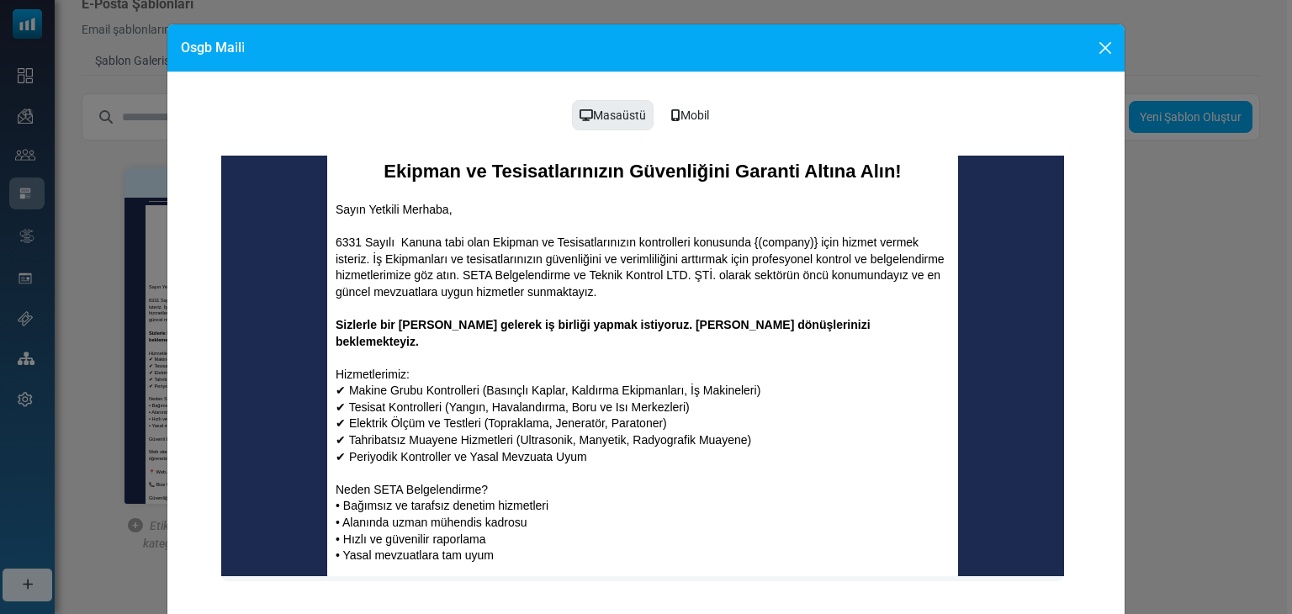
click at [671, 113] on icon at bounding box center [675, 115] width 9 height 12
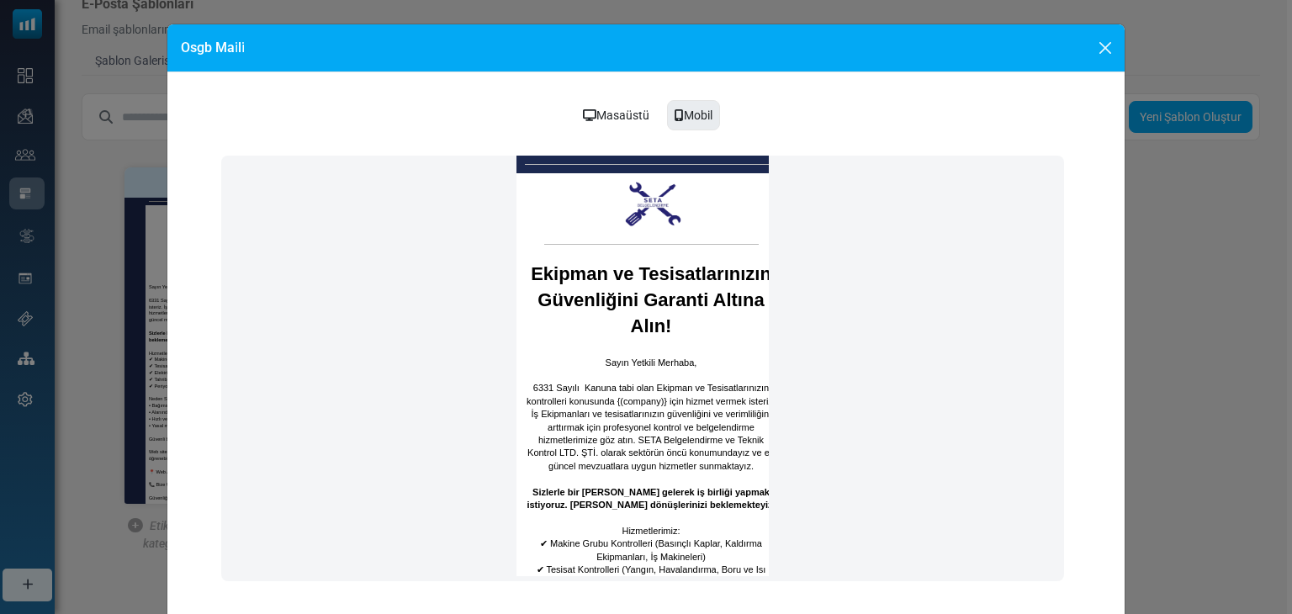
click at [601, 113] on div "Masaüstü" at bounding box center [616, 115] width 88 height 32
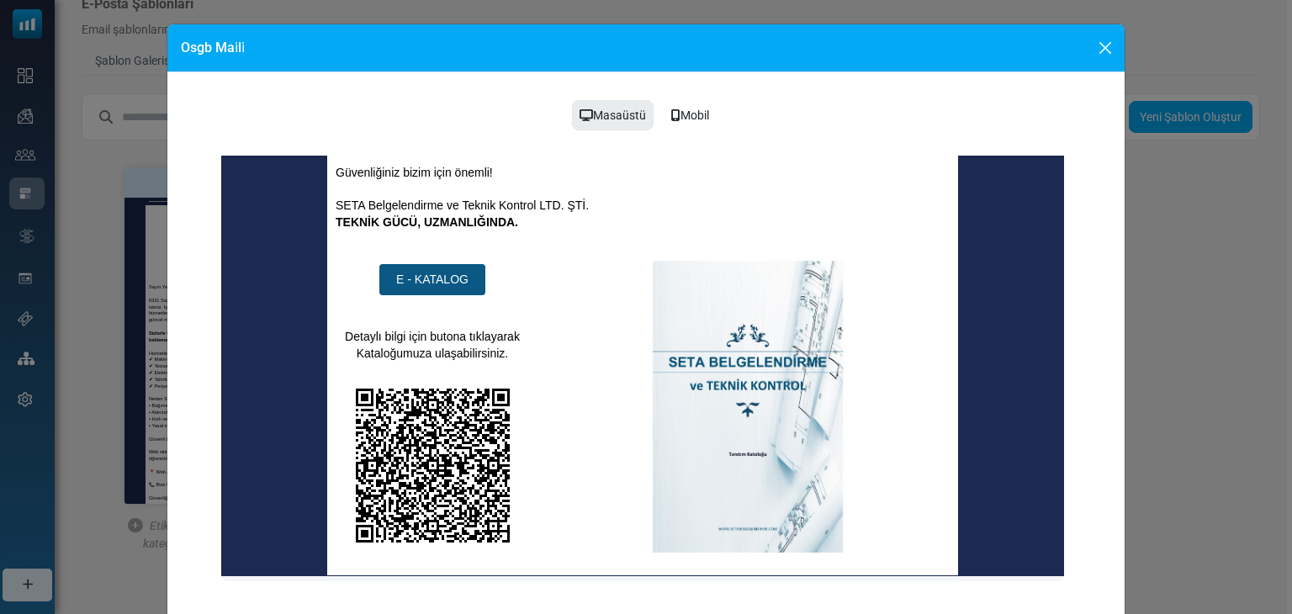
click at [425, 272] on span "E - KATALOG" at bounding box center [432, 278] width 72 height 13
